Goal: Information Seeking & Learning: Find specific fact

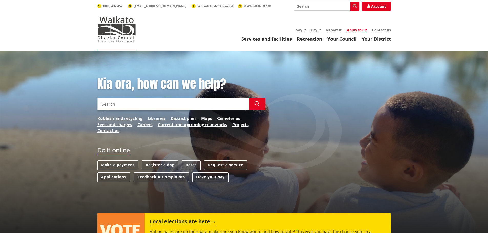
click at [356, 30] on link "Apply for it" at bounding box center [357, 30] width 20 height 5
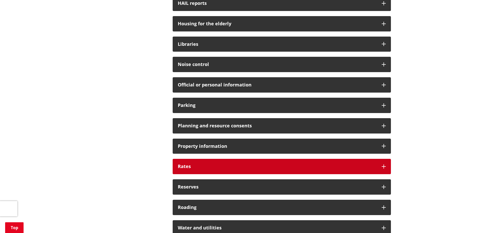
scroll to position [333, 0]
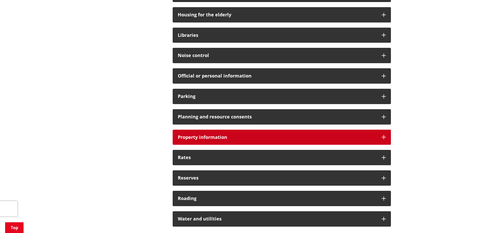
click at [236, 138] on h3 "Property information" at bounding box center [277, 137] width 199 height 5
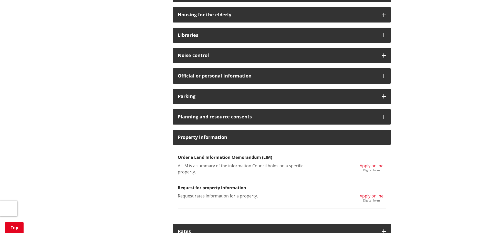
click at [380, 167] on span "Apply online" at bounding box center [371, 166] width 24 height 6
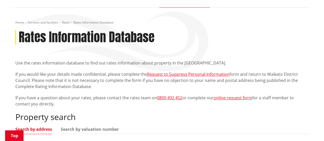
scroll to position [102, 0]
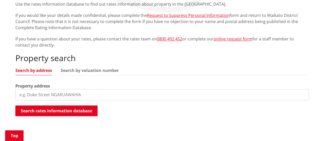
click at [48, 94] on input "search" at bounding box center [161, 94] width 293 height 11
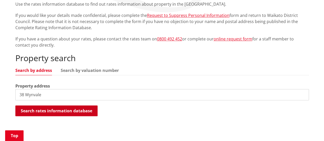
type input "38 Wynvale"
click at [56, 110] on button "Search rates information database" at bounding box center [56, 110] width 82 height 11
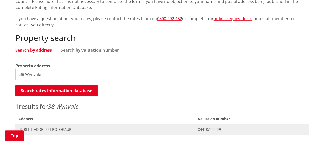
scroll to position [154, 0]
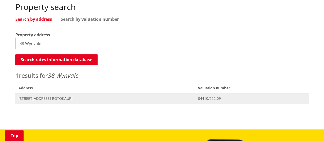
click at [51, 96] on span "38 Wynvale Lane ROTOKAURI" at bounding box center [104, 98] width 173 height 5
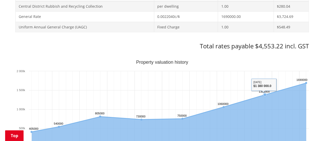
scroll to position [205, 0]
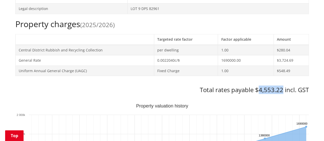
drag, startPoint x: 259, startPoint y: 90, endPoint x: 281, endPoint y: 90, distance: 22.5
click at [281, 90] on h3 "Total rates payable $4,553.22 incl. GST" at bounding box center [161, 89] width 293 height 7
copy h3 "4,553.22"
